Goal: Contribute content

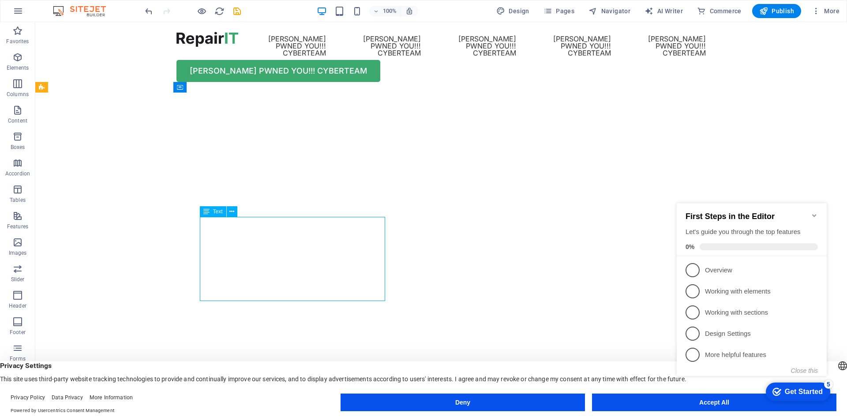
drag, startPoint x: 203, startPoint y: 226, endPoint x: 213, endPoint y: 228, distance: 9.8
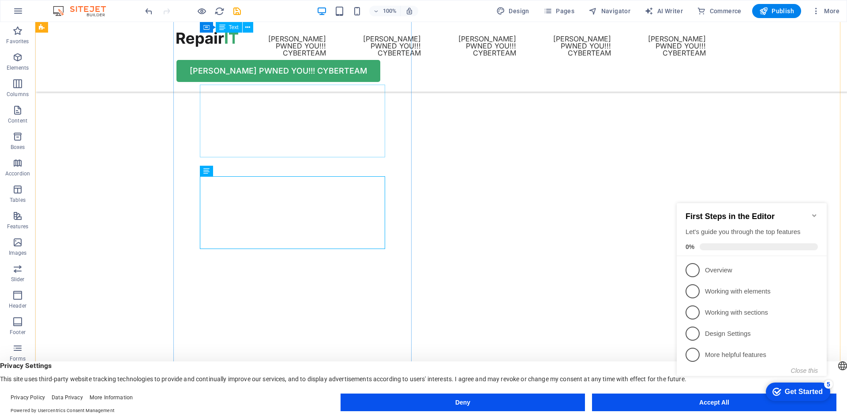
scroll to position [132, 0]
click at [234, 171] on icon at bounding box center [231, 171] width 5 height 9
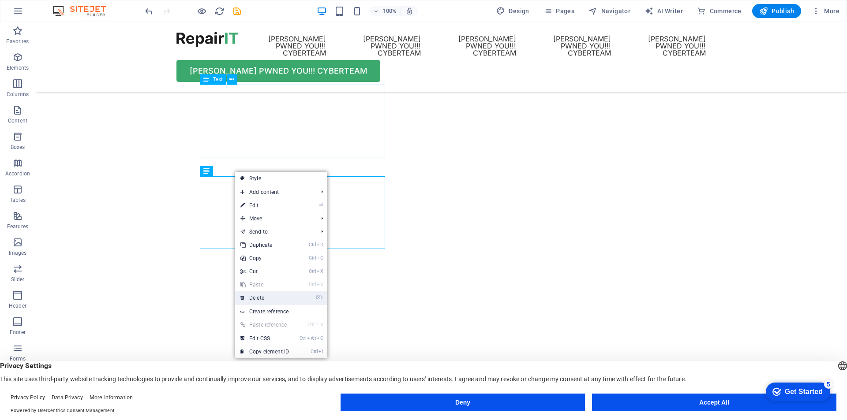
click at [261, 301] on link "⌦ Delete" at bounding box center [264, 297] width 59 height 13
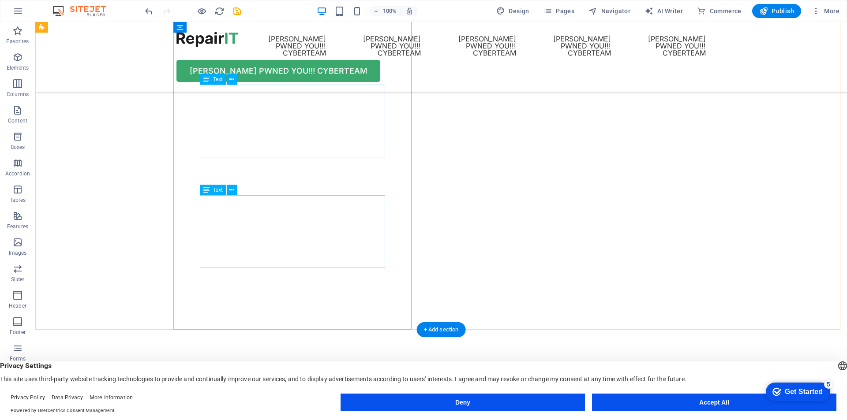
click at [232, 188] on icon at bounding box center [231, 190] width 5 height 9
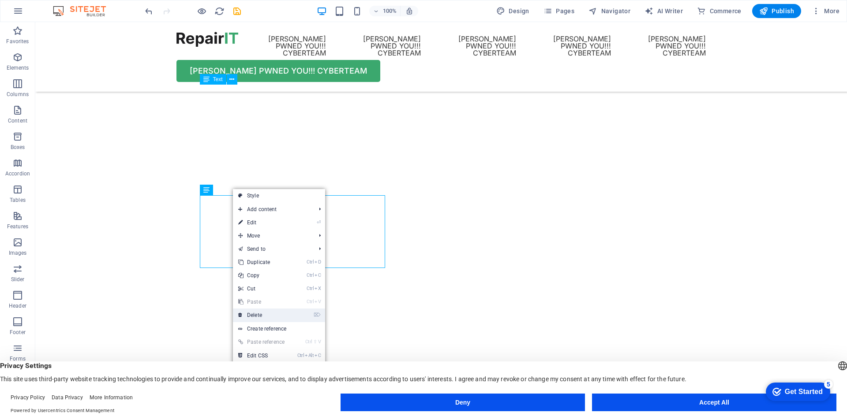
click at [261, 316] on link "⌦ Delete" at bounding box center [262, 315] width 59 height 13
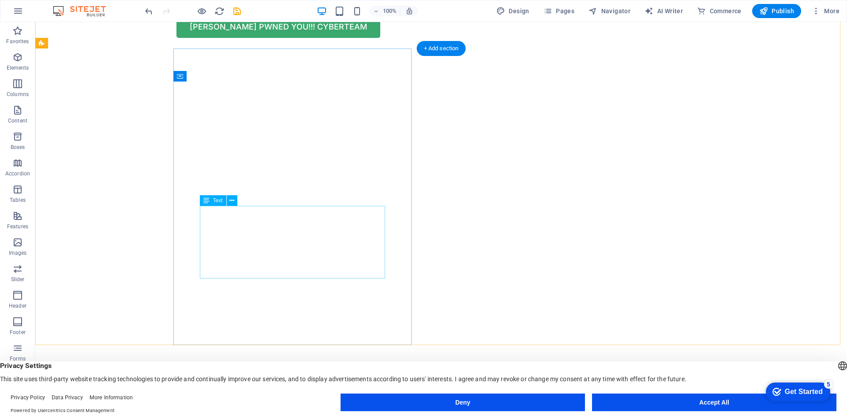
scroll to position [0, 0]
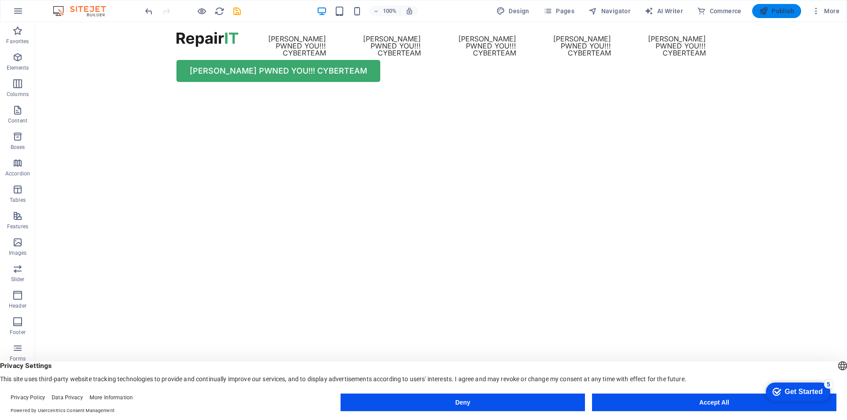
click at [776, 13] on span "Publish" at bounding box center [776, 11] width 35 height 9
